Goal: Find contact information: Find contact information

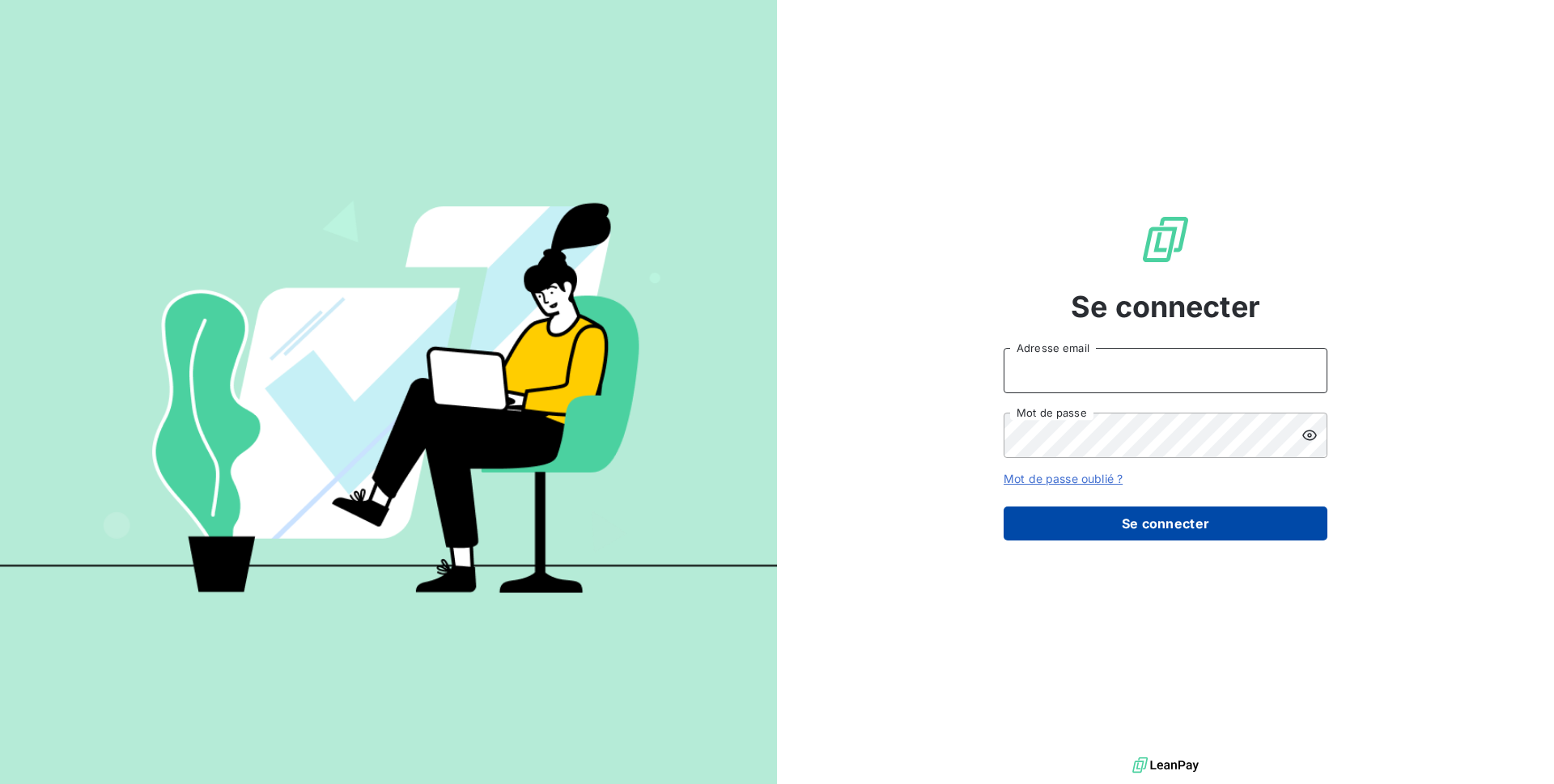
type input "[EMAIL_ADDRESS][DOMAIN_NAME]"
click at [1193, 519] on button "Se connecter" at bounding box center [1166, 524] width 324 height 34
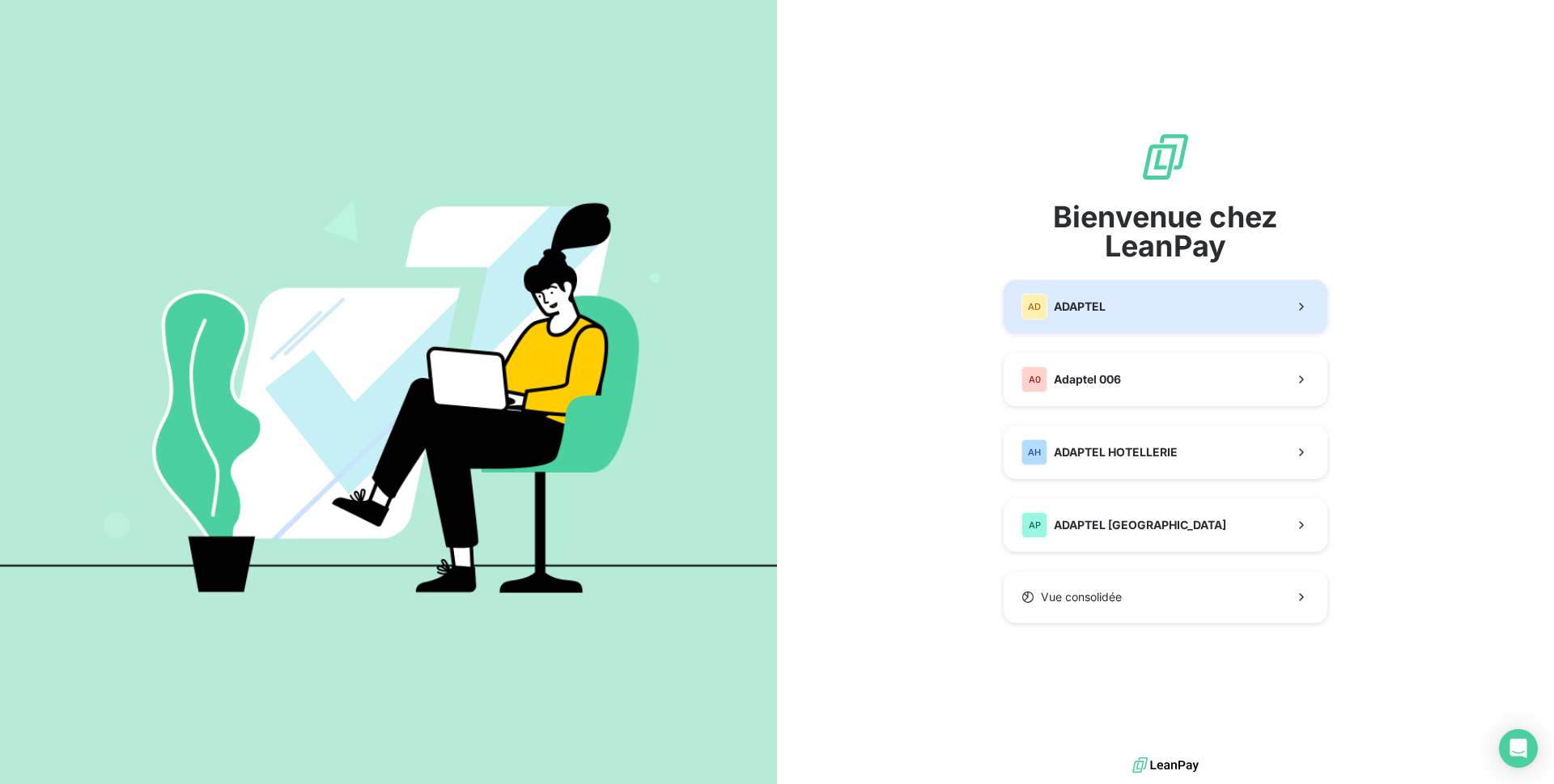
click at [1176, 314] on button "AD ADAPTEL" at bounding box center [1166, 306] width 324 height 53
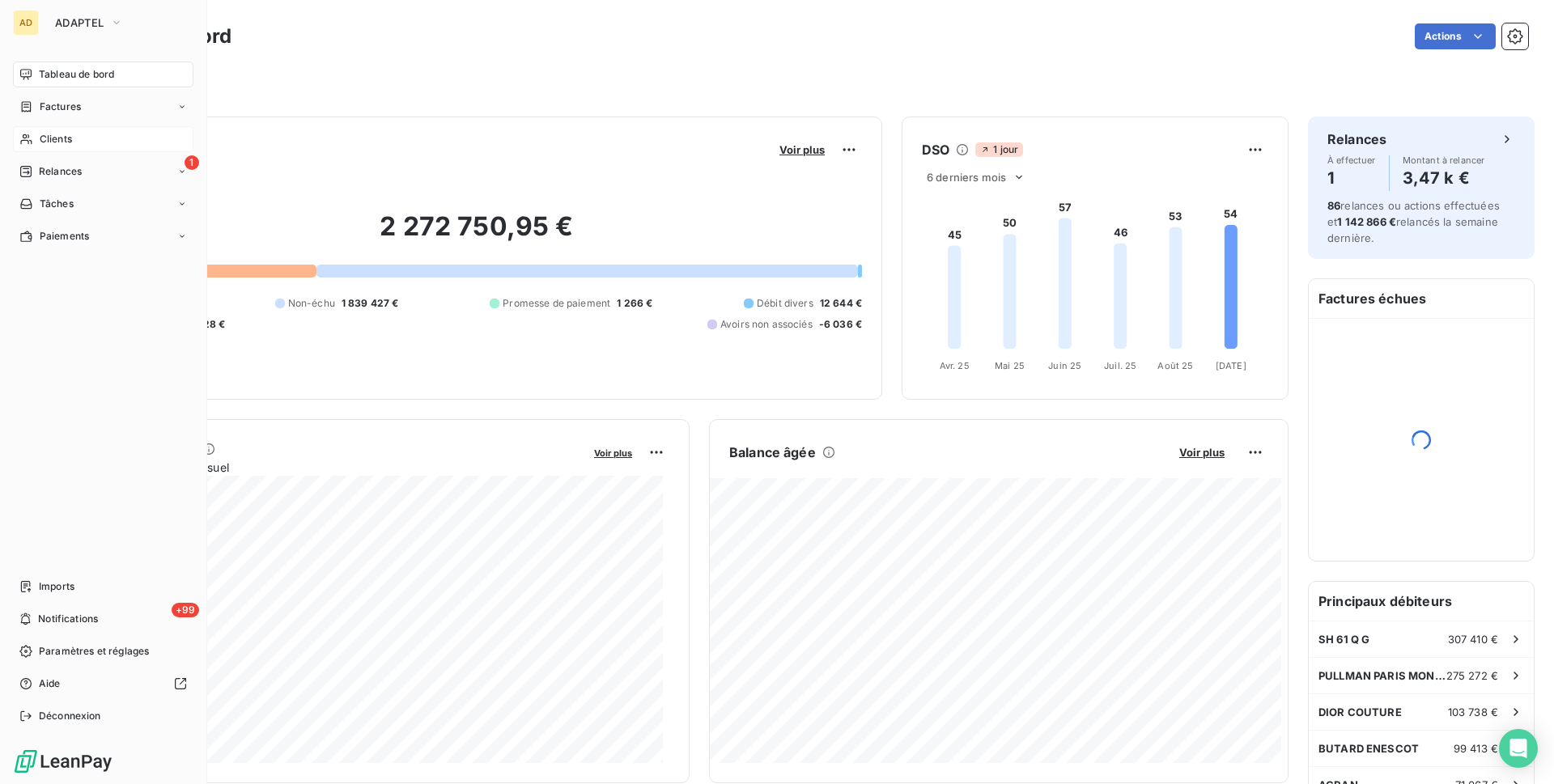
click at [31, 138] on icon at bounding box center [26, 139] width 14 height 13
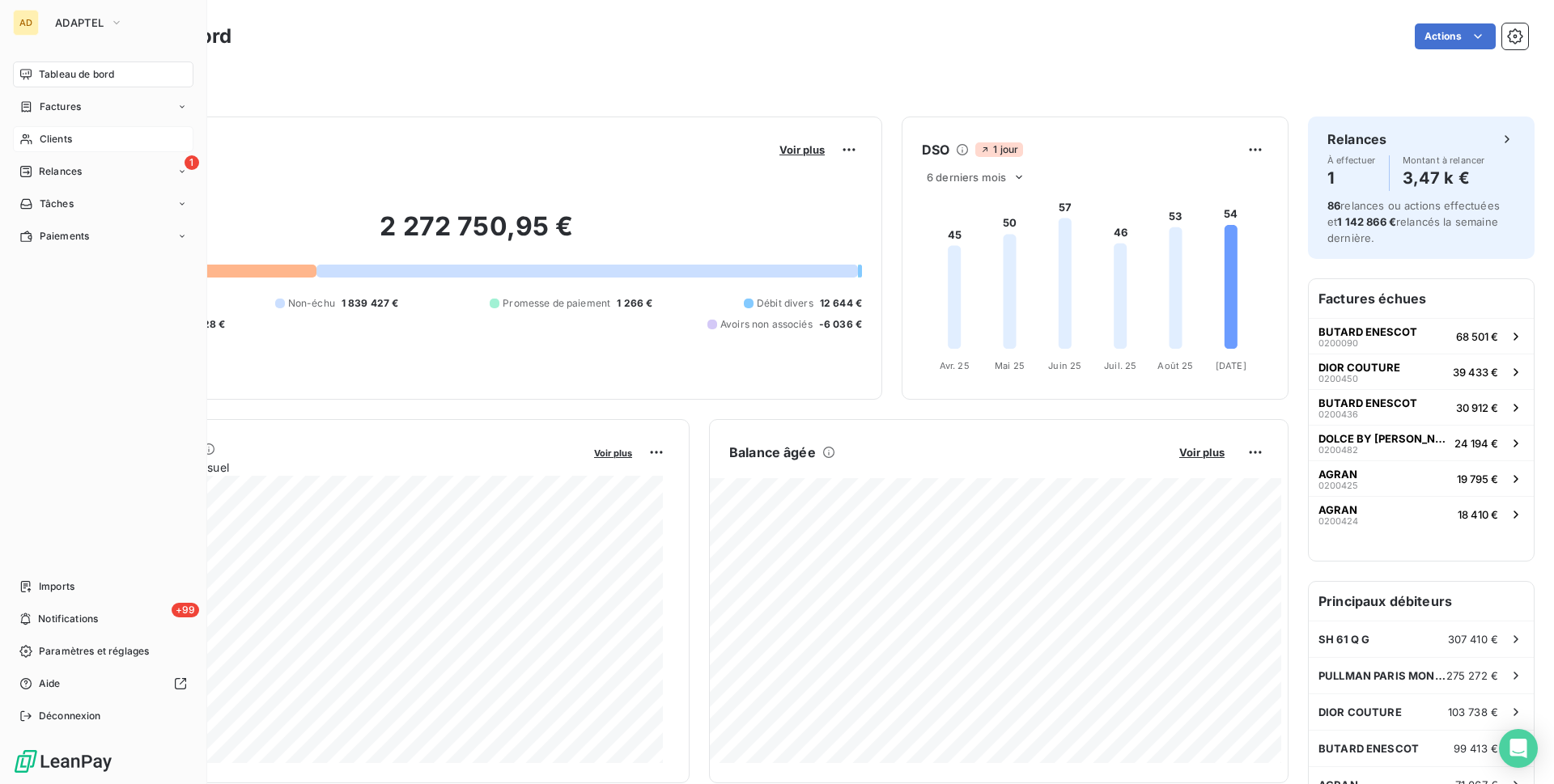
click at [41, 135] on span "Clients" at bounding box center [55, 139] width 33 height 15
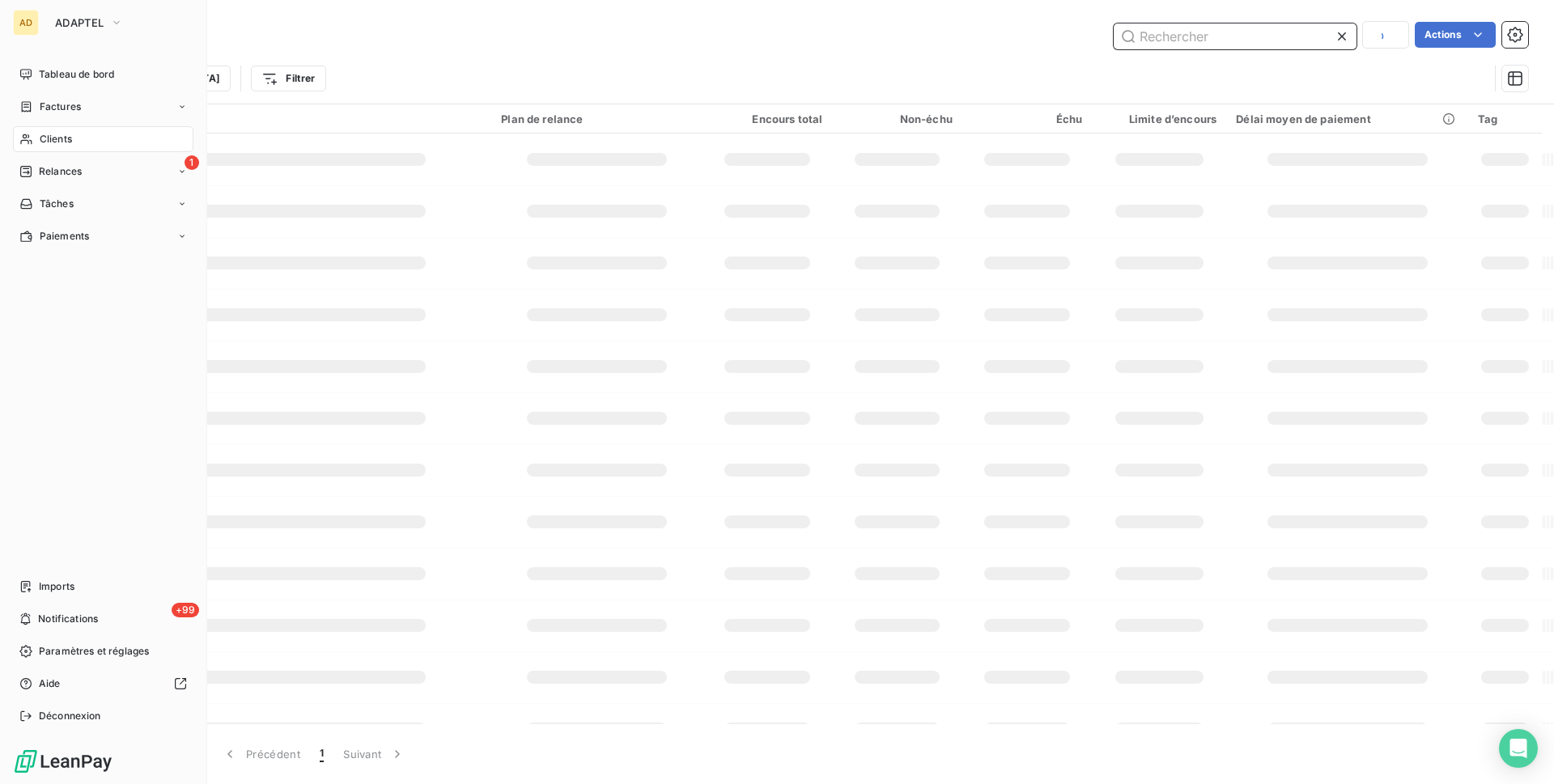
click at [1211, 45] on input "text" at bounding box center [1236, 36] width 243 height 26
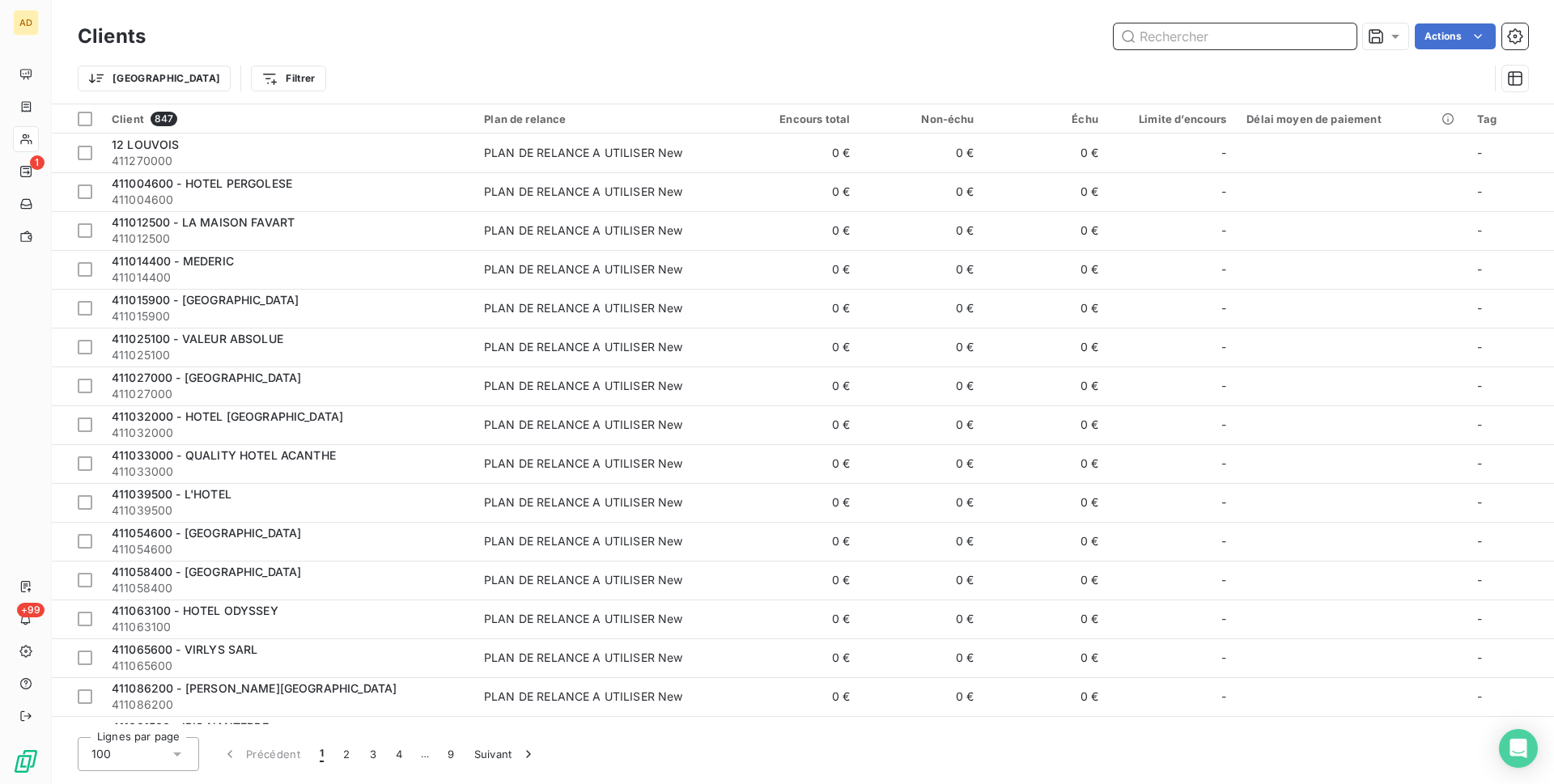
click at [1212, 39] on input "text" at bounding box center [1236, 36] width 243 height 26
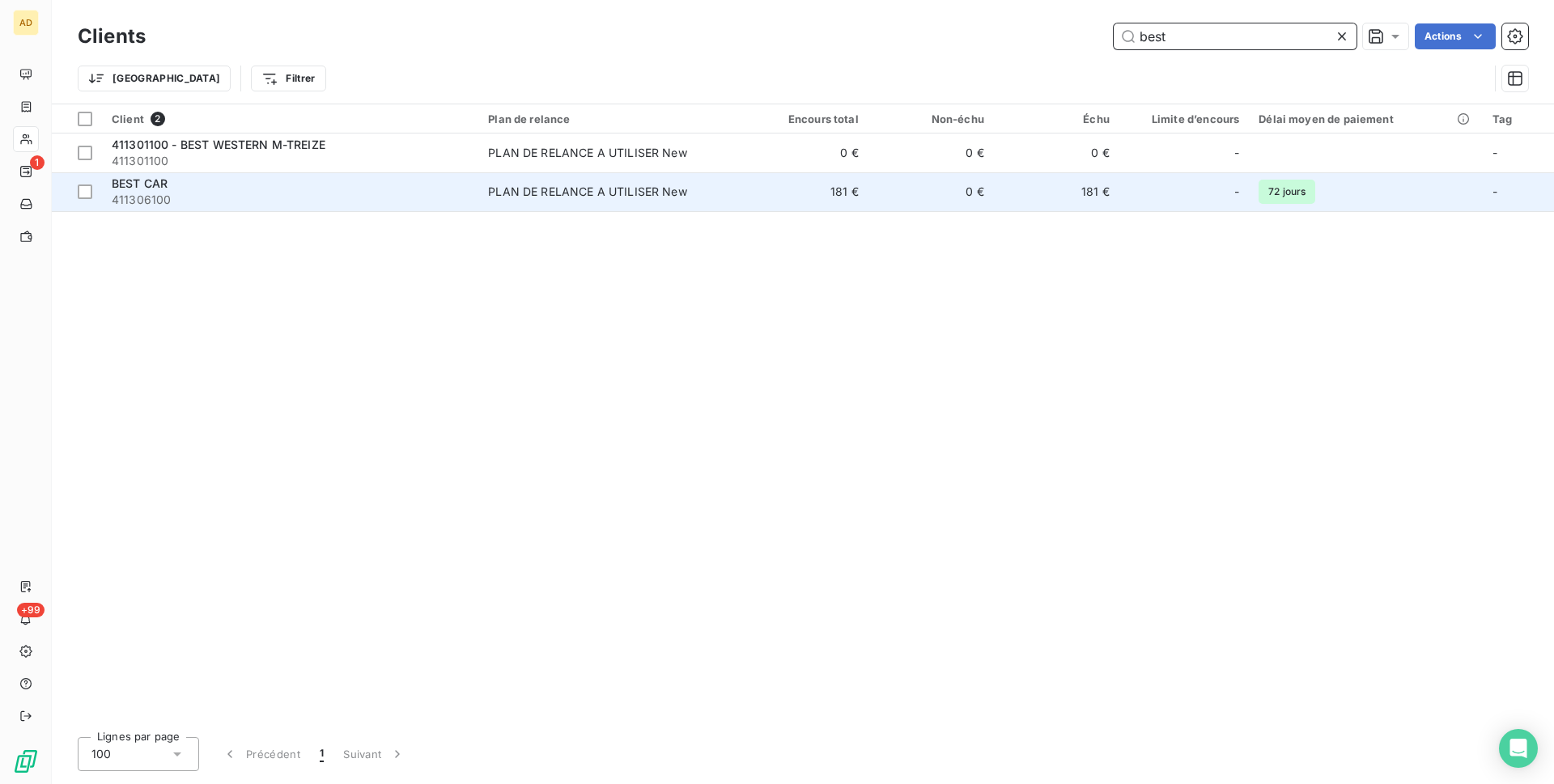
type input "best"
click at [581, 189] on div "PLAN DE RELANCE A UTILISER New" at bounding box center [588, 191] width 199 height 16
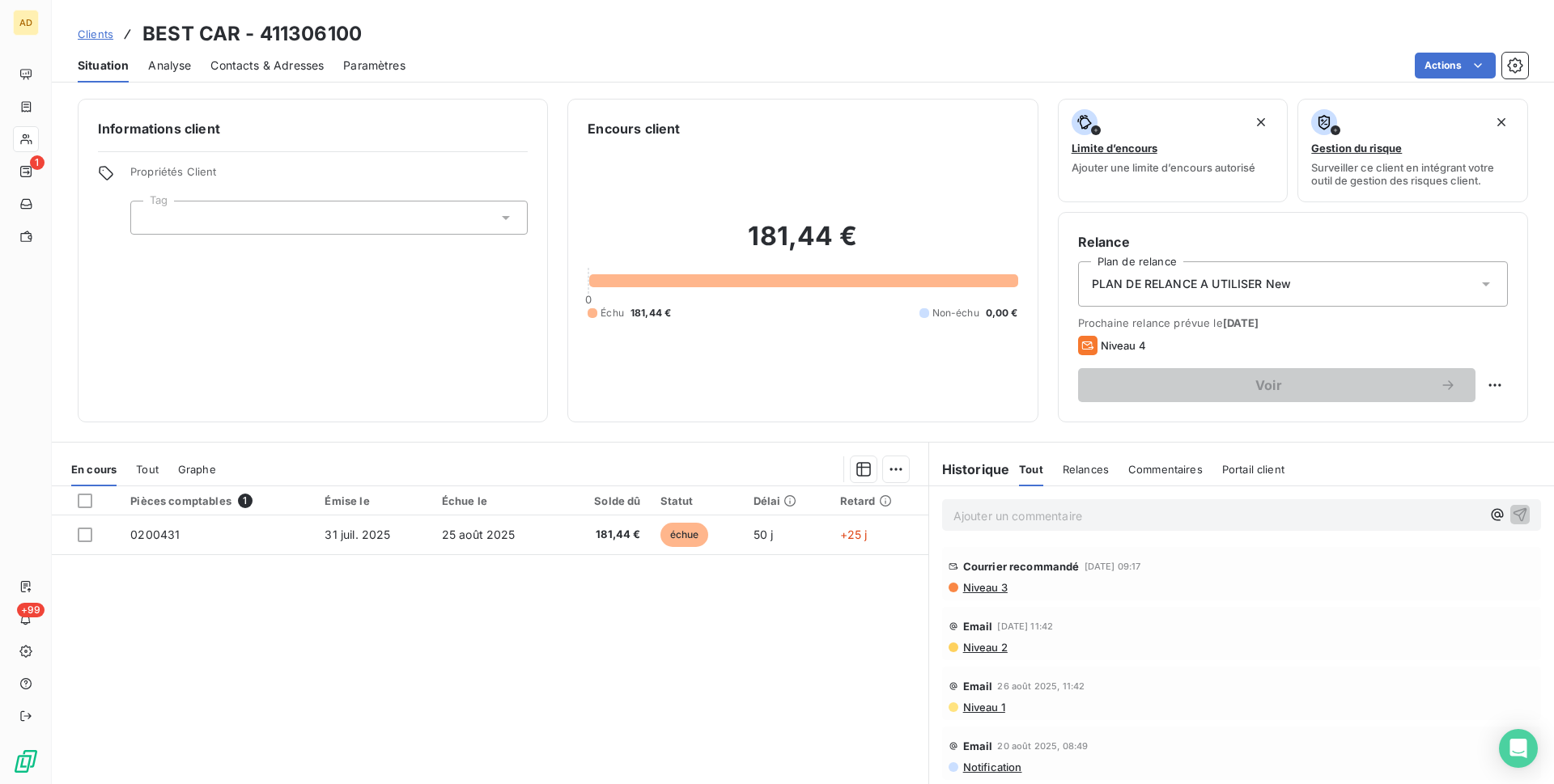
click at [240, 63] on span "Contacts & Adresses" at bounding box center [267, 65] width 113 height 16
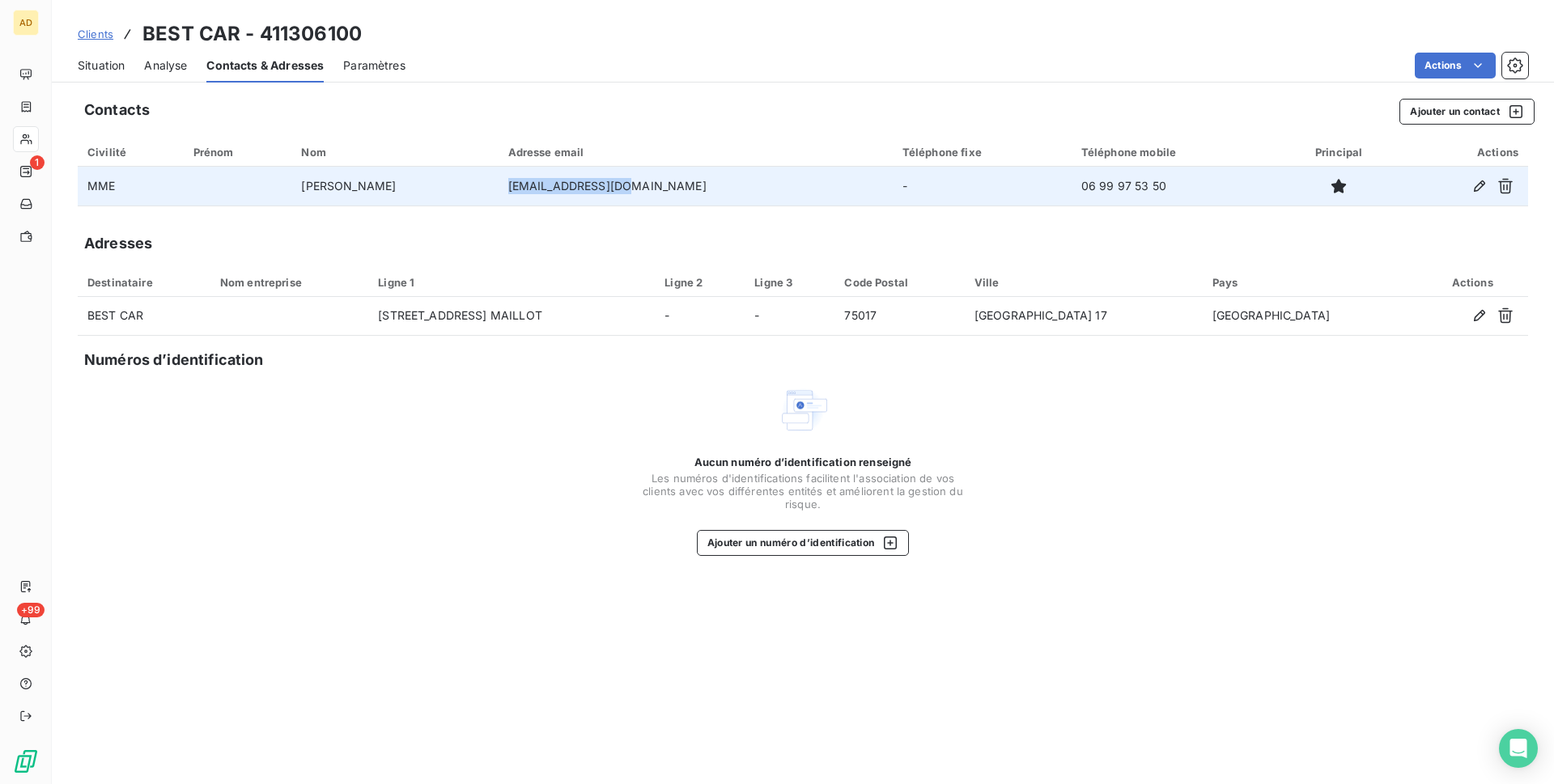
drag, startPoint x: 571, startPoint y: 186, endPoint x: 694, endPoint y: 193, distance: 123.2
click at [694, 193] on td "[EMAIL_ADDRESS][DOMAIN_NAME]" at bounding box center [695, 186] width 394 height 39
copy td "[EMAIL_ADDRESS][DOMAIN_NAME]"
